Goal: Transaction & Acquisition: Purchase product/service

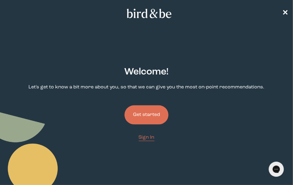
click at [14, 37] on icon "plus-circle minus-circle close-circle Bird & Be Logo Bird & Be Logo arrow-left …" at bounding box center [45, 23] width 91 height 46
click at [149, 111] on button "Get started" at bounding box center [147, 115] width 44 height 19
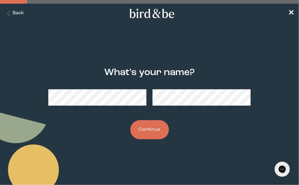
click at [43, 69] on div "What's your name? Continue" at bounding box center [149, 104] width 289 height 92
click at [139, 121] on button "Continue" at bounding box center [149, 129] width 39 height 19
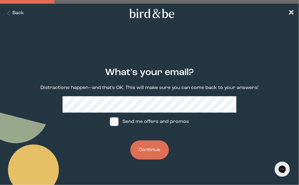
click at [16, 65] on div "What's your email? Distractions happen—and that's OK. This will make sure you c…" at bounding box center [149, 114] width 289 height 112
click at [145, 150] on button "Continue" at bounding box center [149, 150] width 39 height 19
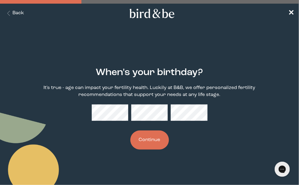
click at [152, 143] on button "Continue" at bounding box center [149, 140] width 39 height 19
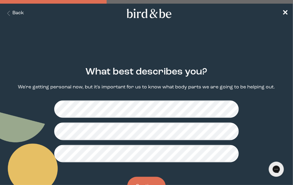
click at [30, 64] on div "What best describes you? We're getting personal now, but it's important for us …" at bounding box center [147, 131] width 284 height 149
click at [18, 68] on div "What best describes you? We're getting personal now, but it's important for us …" at bounding box center [147, 131] width 284 height 149
click at [29, 69] on div "What best describes you? We're getting personal now, but it's important for us …" at bounding box center [147, 131] width 284 height 149
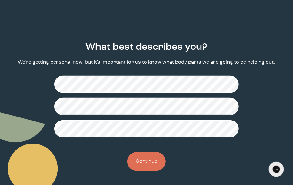
click at [149, 162] on button "Continue" at bounding box center [146, 161] width 39 height 19
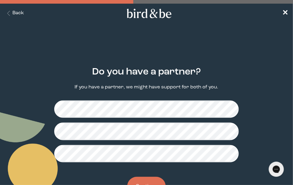
click at [32, 69] on div "Do you have a partner? If you have a partner, we might have support for both of…" at bounding box center [147, 131] width 284 height 149
click at [35, 73] on div "Do you have a partner? If you have a partner, we might have support for both of…" at bounding box center [147, 131] width 284 height 149
click at [21, 67] on div "Do you have a partner? If you have a partner, we might have support for both of…" at bounding box center [147, 131] width 284 height 149
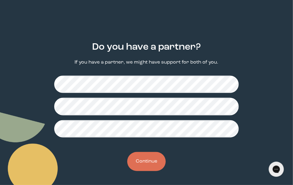
click at [149, 160] on button "Continue" at bounding box center [146, 161] width 39 height 19
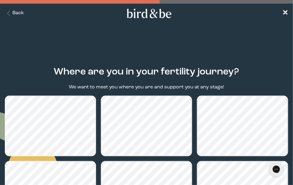
click at [78, 57] on form "Where are you in your fertility journey? We want to meet you where you are and …" at bounding box center [146, 170] width 293 height 237
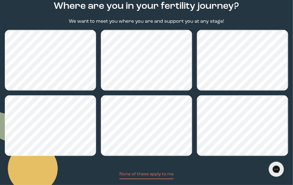
scroll to position [65, 0]
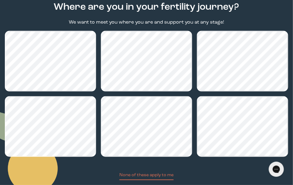
click at [52, 19] on div "Where are you in your fertility journey? We want to meet you where you are and …" at bounding box center [147, 105] width 284 height 227
click at [47, 20] on div "Where are you in your fertility journey? We want to meet you where you are and …" at bounding box center [147, 105] width 284 height 227
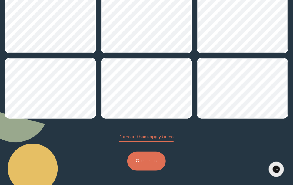
click at [151, 162] on button "Continue" at bounding box center [146, 161] width 39 height 19
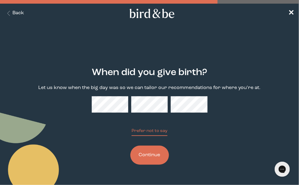
click at [43, 119] on div "When did you give birth? Let us know when the big day was so we can tailor our …" at bounding box center [149, 116] width 289 height 117
click at [148, 127] on div "When did you give birth? Let us know when the big day was so we can tailor our …" at bounding box center [149, 116] width 289 height 117
click at [159, 132] on button "Prefer not to say" at bounding box center [149, 132] width 36 height 8
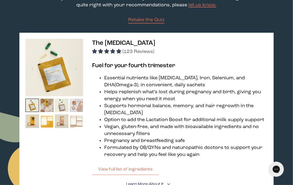
scroll to position [83, 0]
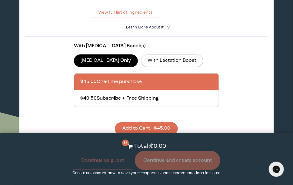
scroll to position [232, 0]
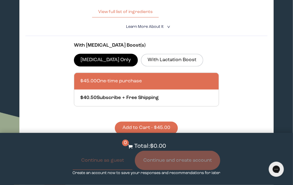
click at [40, 59] on section "With [MEDICAL_DATA] Boost(s) [MEDICAL_DATA] Only With Lactation Boost $45.00 On…" at bounding box center [146, 85] width 242 height 99
click at [168, 56] on label "With Lactation Boost" at bounding box center [172, 60] width 63 height 13
click at [0, 0] on input "With Lactation Boost" at bounding box center [0, 0] width 0 height 0
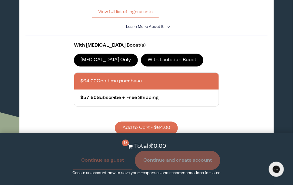
click at [45, 83] on section "With [MEDICAL_DATA] Boost(s) [MEDICAL_DATA] Only With Lactation Boost $64.00 On…" at bounding box center [146, 85] width 242 height 99
click at [165, 55] on label "With Lactation Boost" at bounding box center [172, 60] width 63 height 13
click at [0, 0] on input "With Lactation Boost" at bounding box center [0, 0] width 0 height 0
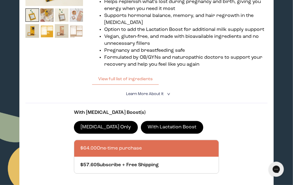
scroll to position [164, 0]
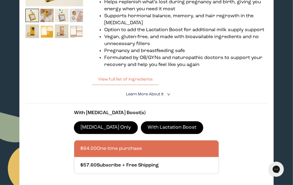
click at [152, 93] on span "Learn More About it" at bounding box center [145, 95] width 38 height 4
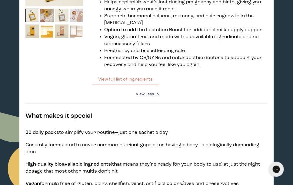
click at [51, 72] on div at bounding box center [54, 17] width 58 height 137
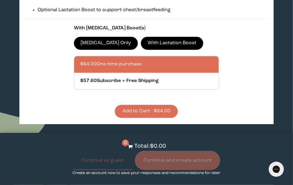
scroll to position [389, 0]
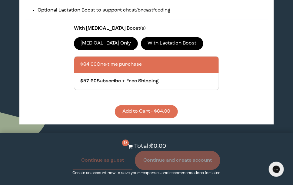
click at [155, 105] on button "Add to Cart - $64.00" at bounding box center [146, 111] width 63 height 13
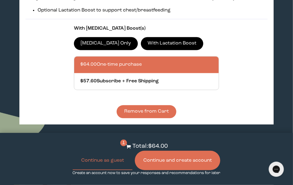
click at [41, 72] on section "With [MEDICAL_DATA] Boost(s) [MEDICAL_DATA] Only With Lactation Boost $64.00 On…" at bounding box center [146, 68] width 242 height 99
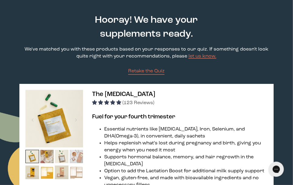
scroll to position [0, 0]
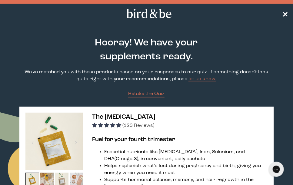
click at [285, 13] on span "✕" at bounding box center [285, 13] width 6 height 7
